Goal: Task Accomplishment & Management: Manage account settings

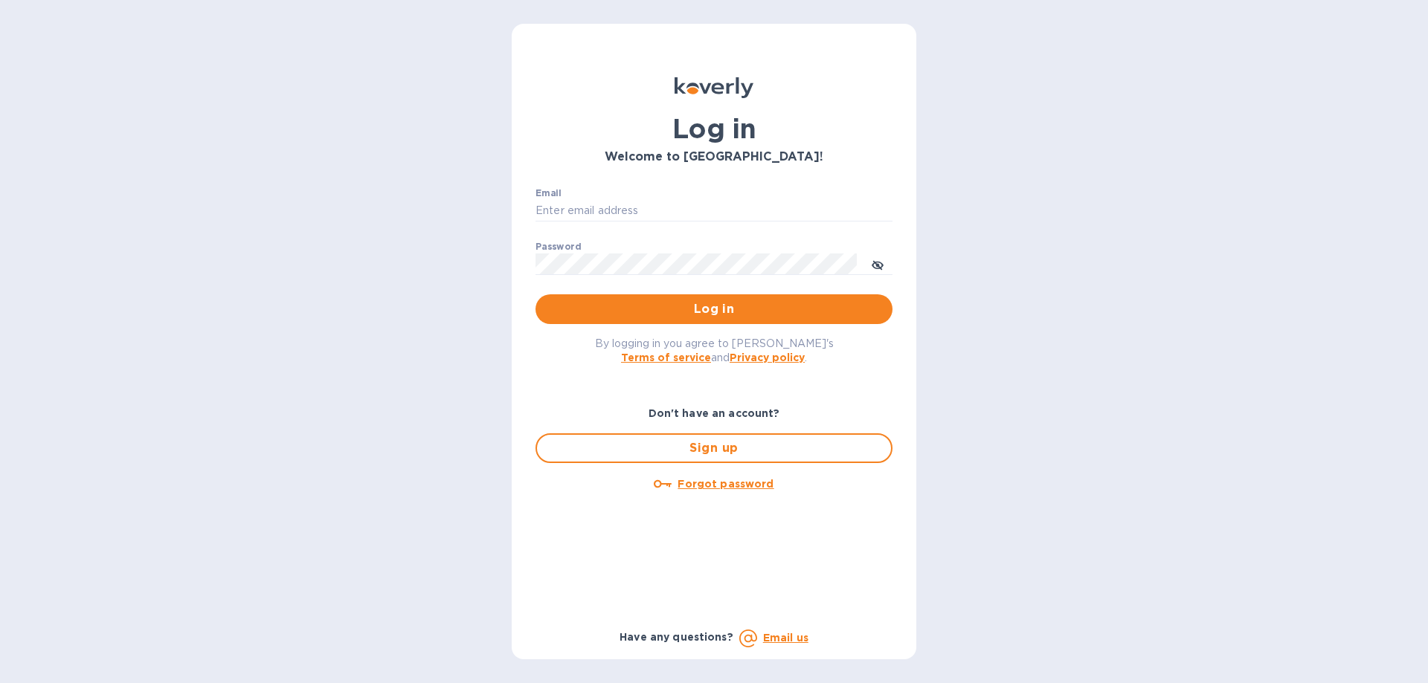
type input "mirjanas@radiuscargo.com"
click at [671, 318] on button "Log in" at bounding box center [713, 309] width 357 height 30
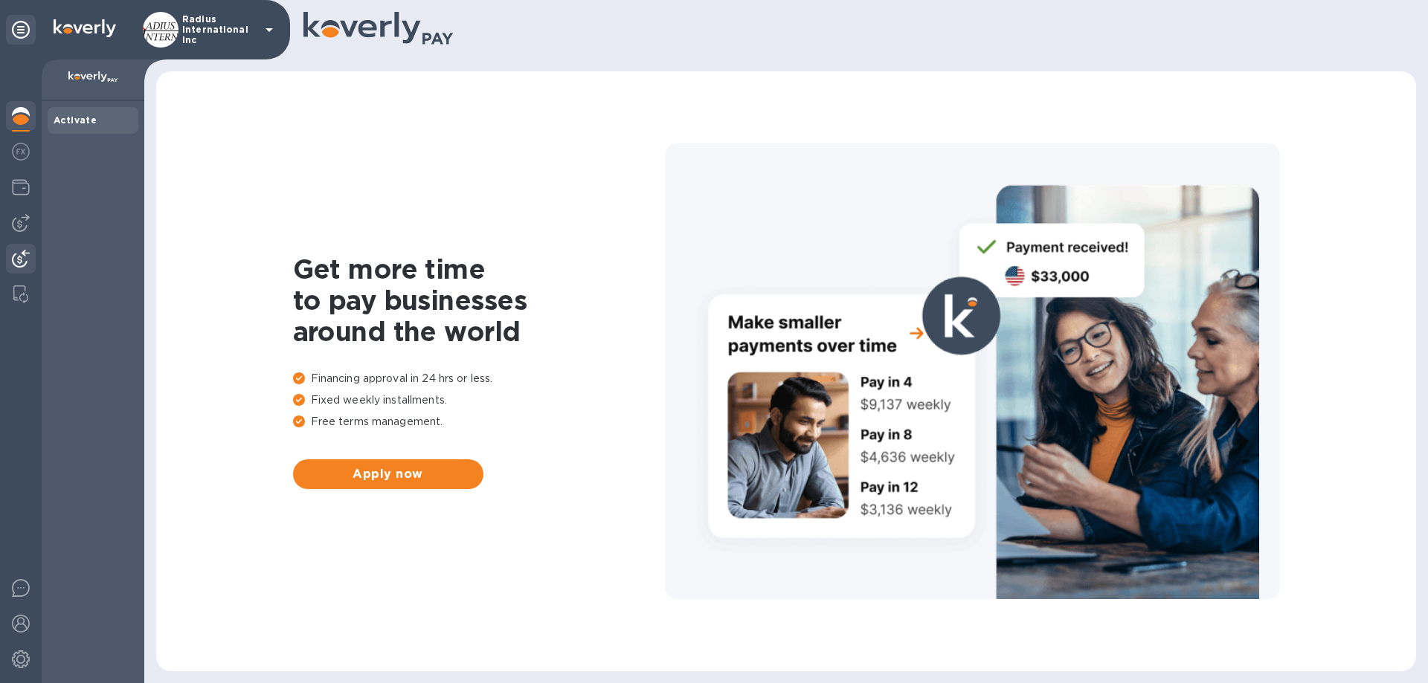
click at [20, 257] on img at bounding box center [21, 259] width 18 height 18
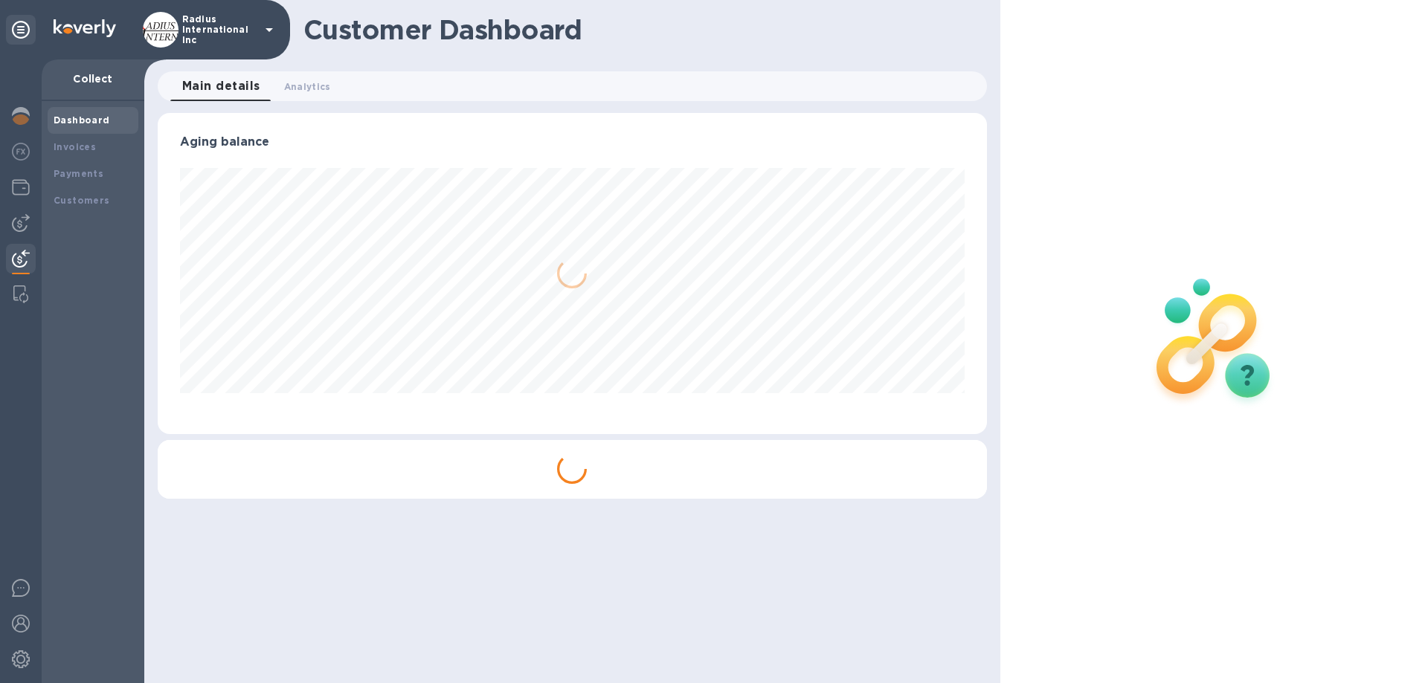
scroll to position [321, 828]
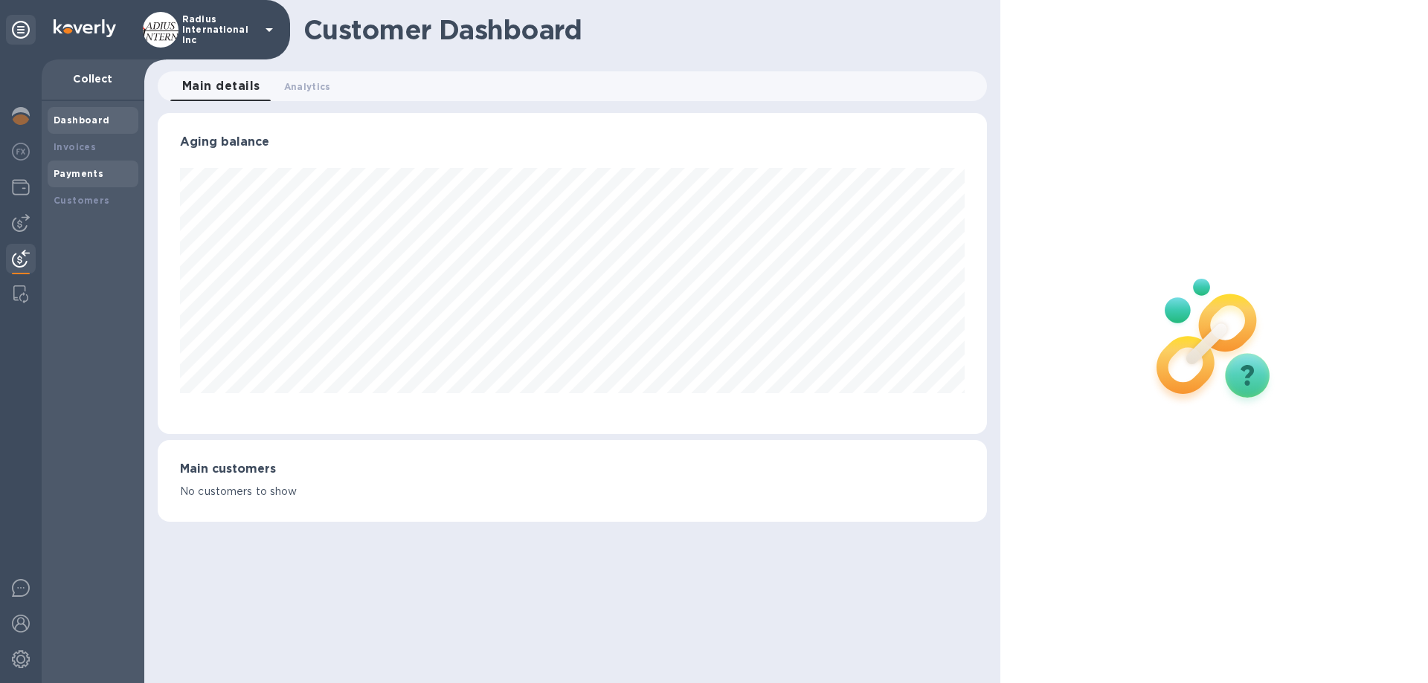
click at [76, 173] on b "Payments" at bounding box center [79, 173] width 50 height 11
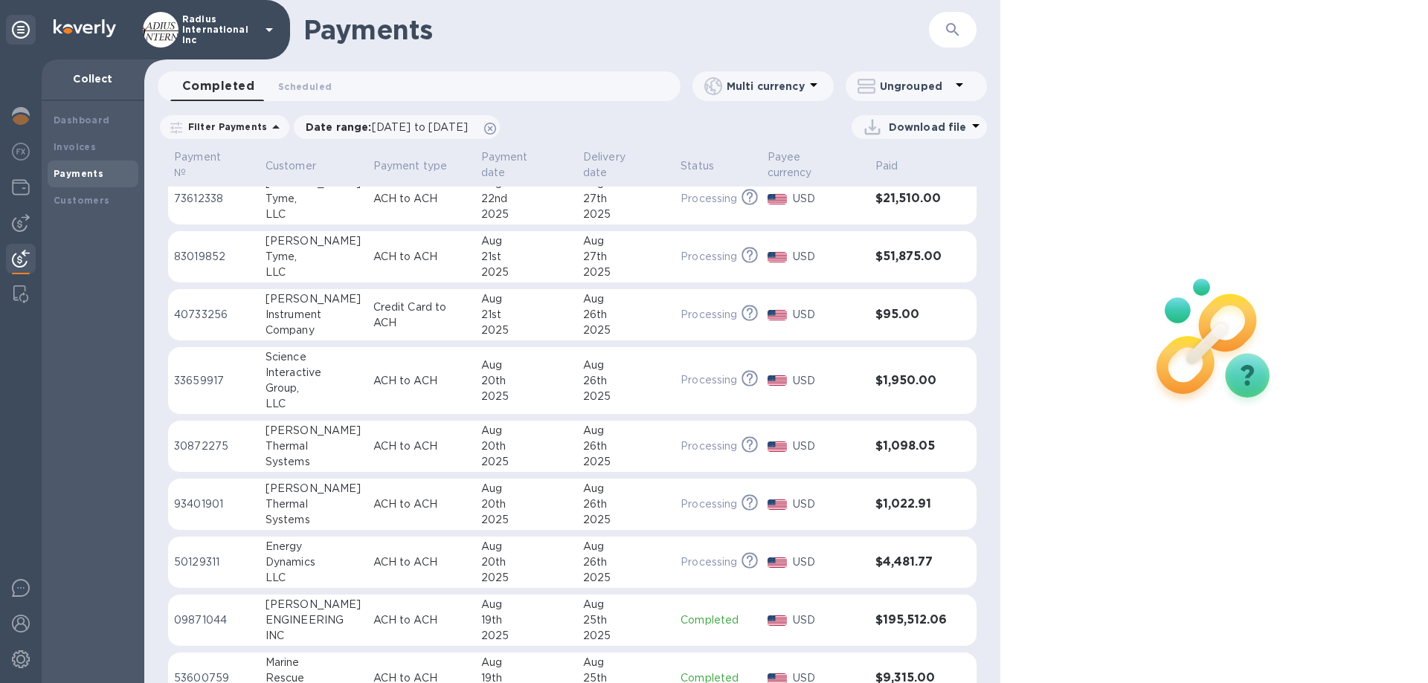
scroll to position [223, 0]
